Goal: Information Seeking & Learning: Get advice/opinions

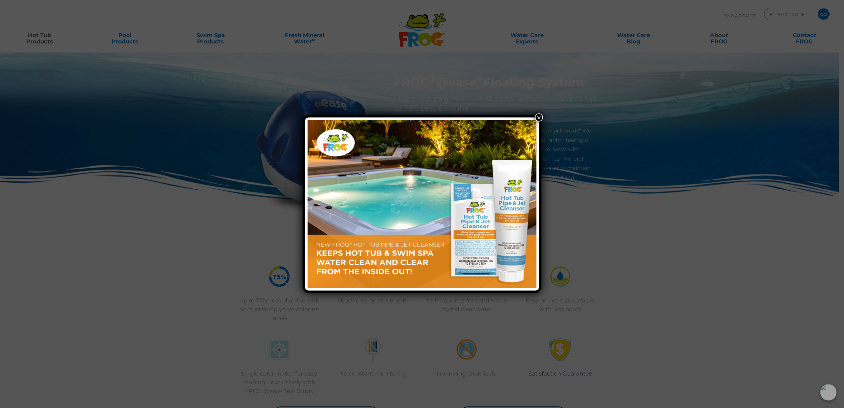
click at [542, 115] on button "×" at bounding box center [539, 117] width 8 height 8
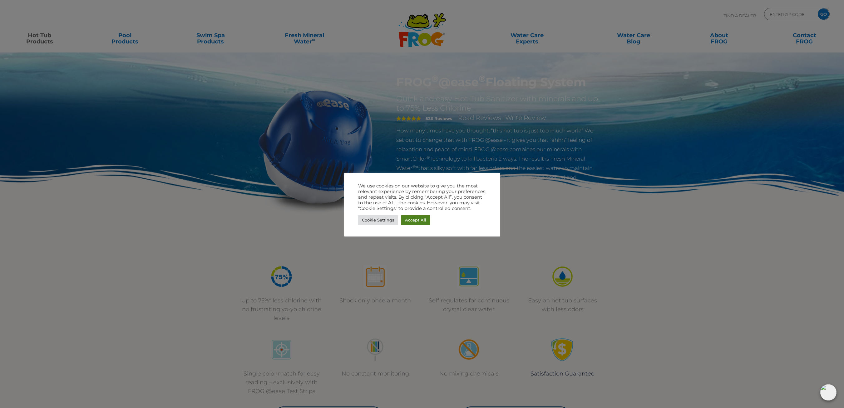
click at [415, 218] on link "Accept All" at bounding box center [415, 220] width 29 height 10
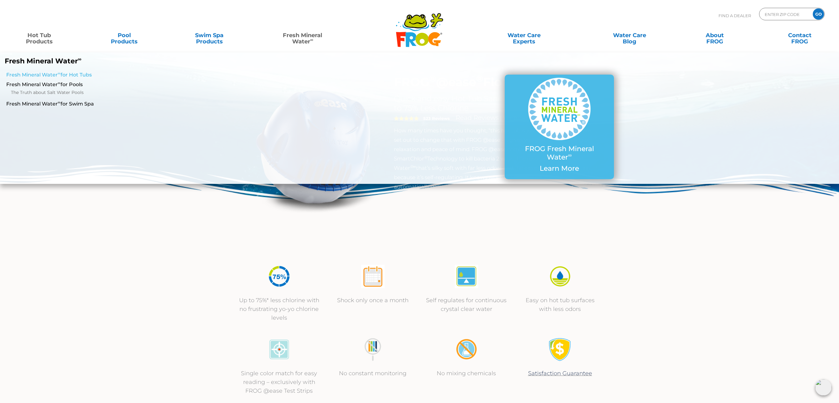
click at [67, 76] on link "Fresh Mineral Water ∞ for Hot Tubs" at bounding box center [143, 75] width 274 height 7
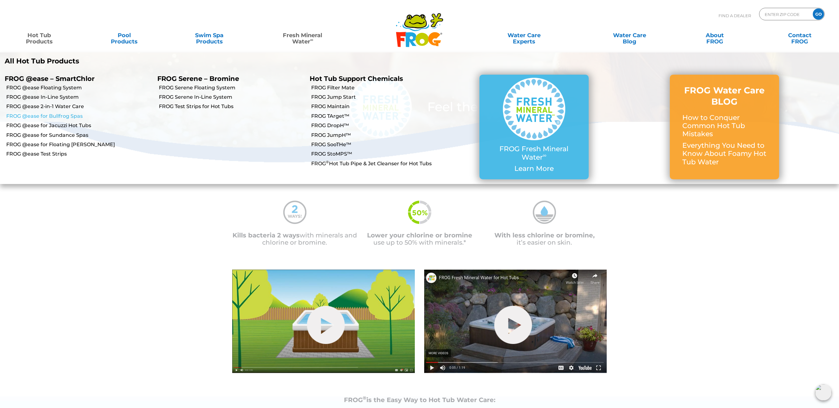
click at [76, 116] on link "FROG @ease for Bullfrog Spas" at bounding box center [79, 116] width 146 height 7
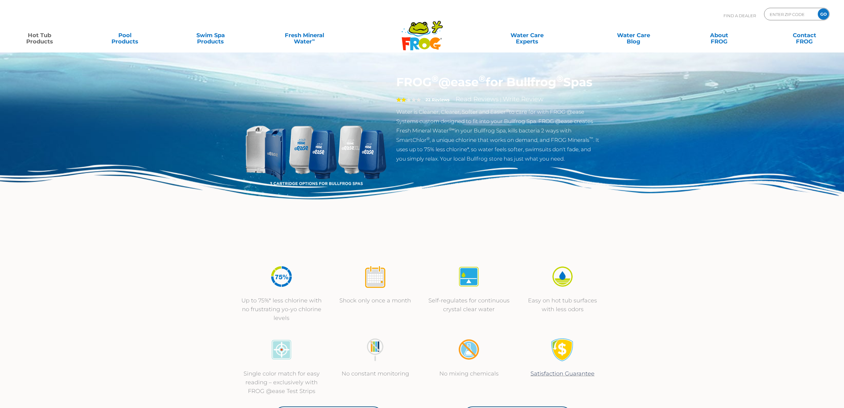
click at [74, 116] on body "Find A Dealer ENTER ZIP CODE GO MENU MENU Hot Tub Products All Hot Tub Products…" at bounding box center [422, 204] width 844 height 408
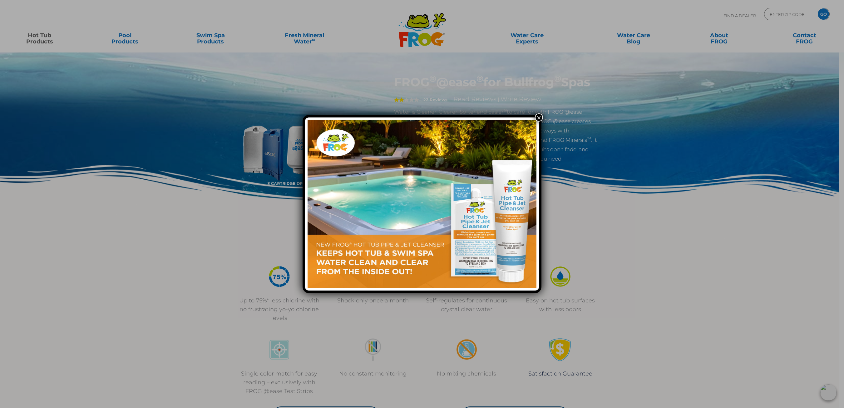
click at [539, 116] on button "×" at bounding box center [539, 117] width 8 height 8
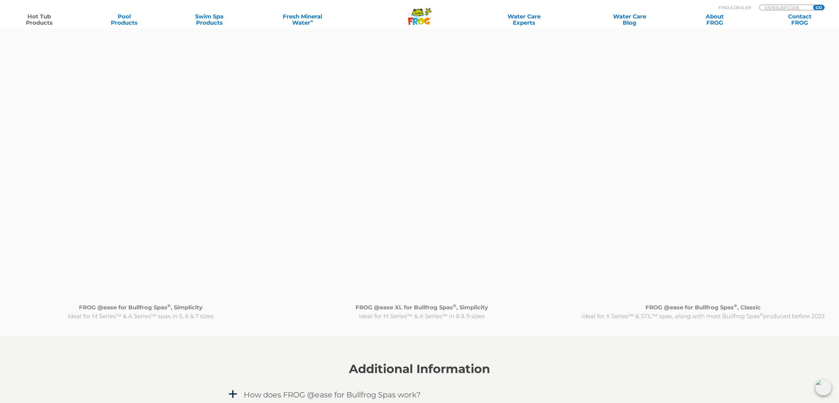
scroll to position [625, 0]
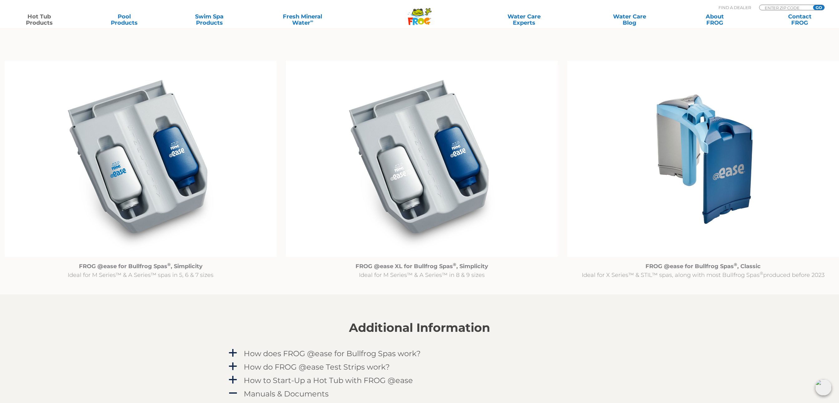
click at [436, 210] on img at bounding box center [422, 159] width 272 height 196
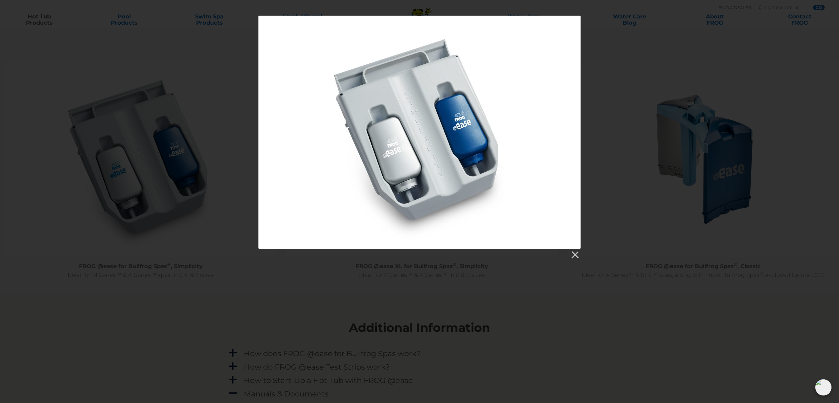
click at [622, 146] on div at bounding box center [419, 138] width 839 height 244
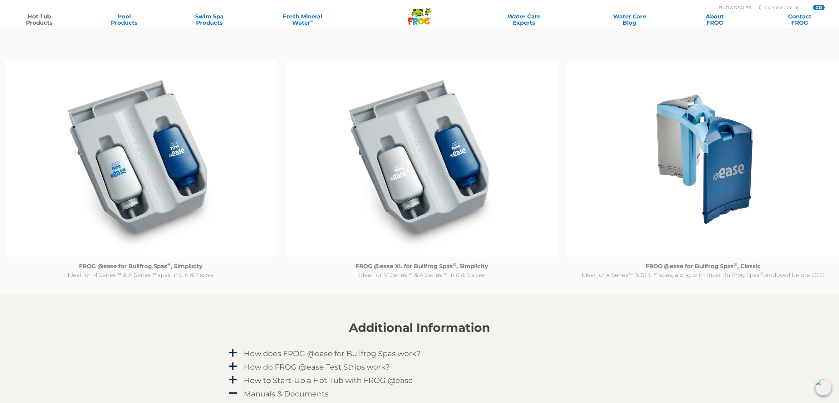
click at [454, 184] on img at bounding box center [422, 159] width 272 height 196
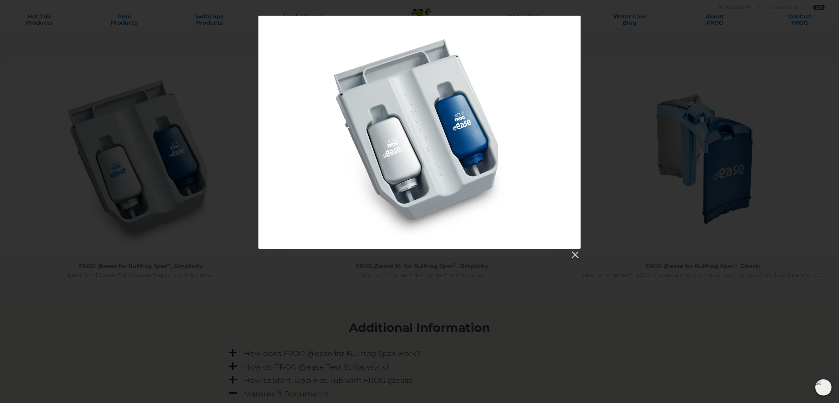
click at [620, 186] on div at bounding box center [419, 138] width 839 height 244
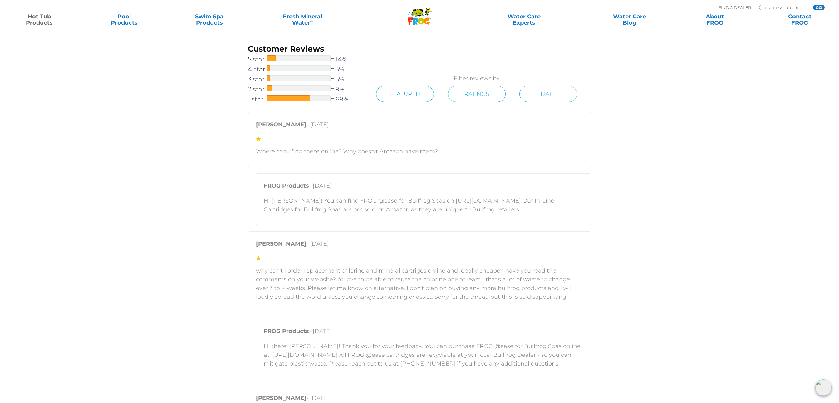
scroll to position [1280, 0]
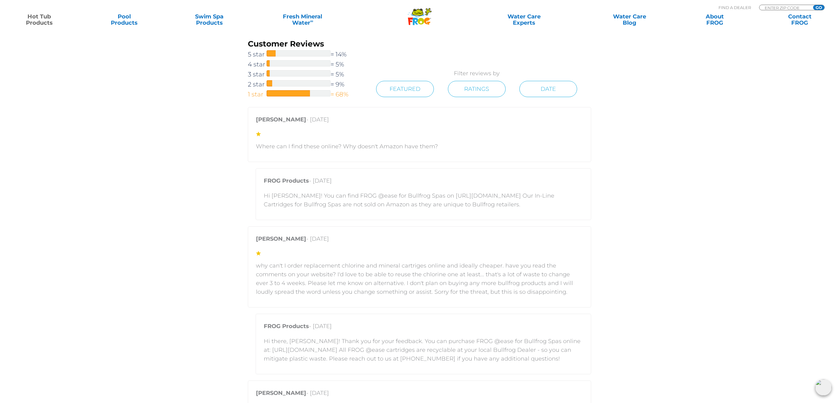
click at [345, 96] on link "1 star = 68%" at bounding box center [305, 94] width 115 height 10
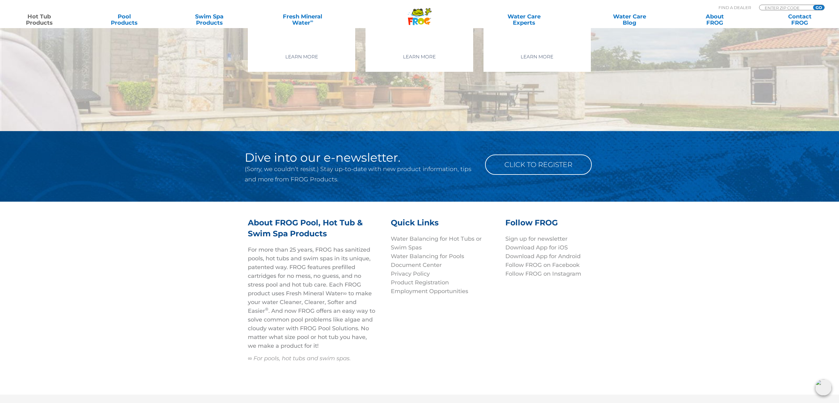
scroll to position [2486, 0]
